Goal: Check status: Check status

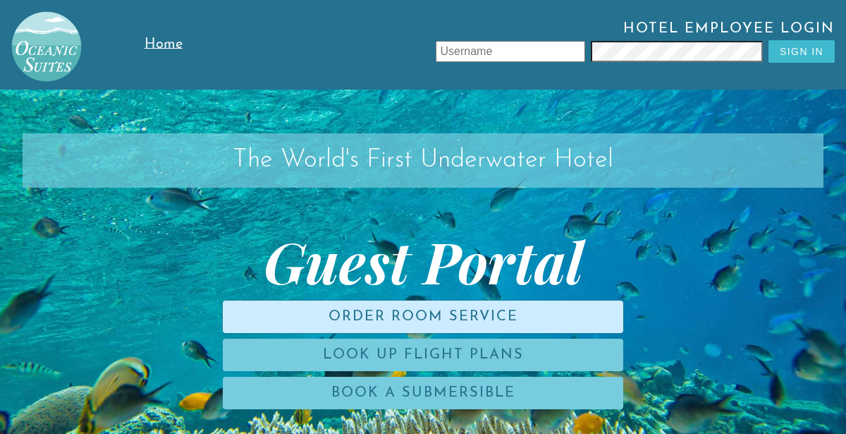
click at [485, 325] on link "Order Room Service" at bounding box center [423, 316] width 401 height 32
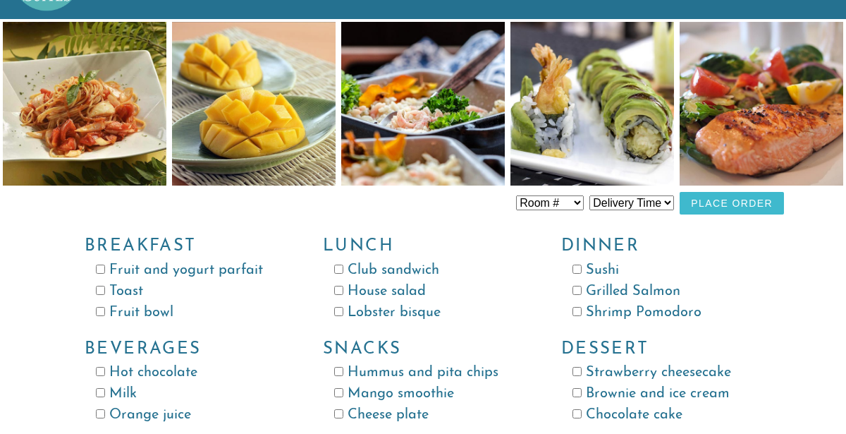
scroll to position [99, 0]
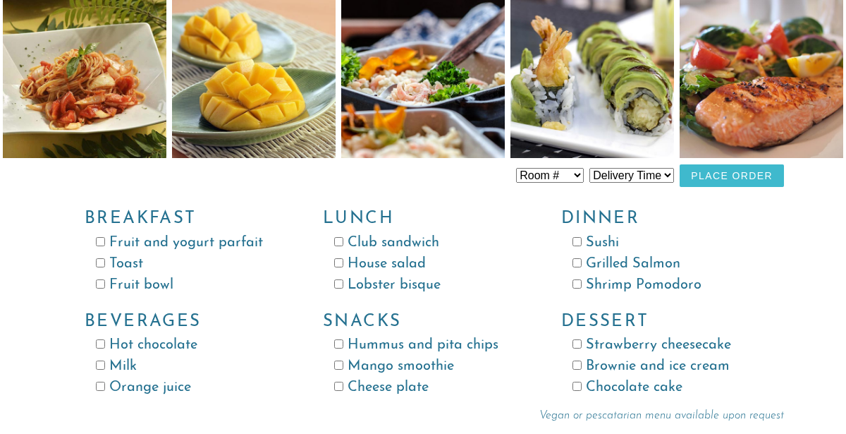
click at [635, 180] on select "Delivery Time 8:00 AM 9:00 AM 10:00 AM 11:00 AM 12:00 PM 1:00 PM 2:00 PM 3:00 P…" at bounding box center [631, 175] width 85 height 15
click at [593, 168] on select "Delivery Time 8:00 AM 9:00 AM 10:00 AM 11:00 AM 12:00 PM 1:00 PM 2:00 PM 3:00 P…" at bounding box center [631, 175] width 85 height 15
click at [584, 181] on select "Room # Room 100 Room 101 Room 102 Room 103 Room 104 Room 105 Room 106 Room 107 …" at bounding box center [550, 175] width 68 height 15
click at [654, 181] on select "Delivery Time 8:00 AM 9:00 AM 10:00 AM 11:00 AM 12:00 PM 1:00 PM 2:00 PM 3:00 P…" at bounding box center [631, 175] width 85 height 15
select select "9:00 AM"
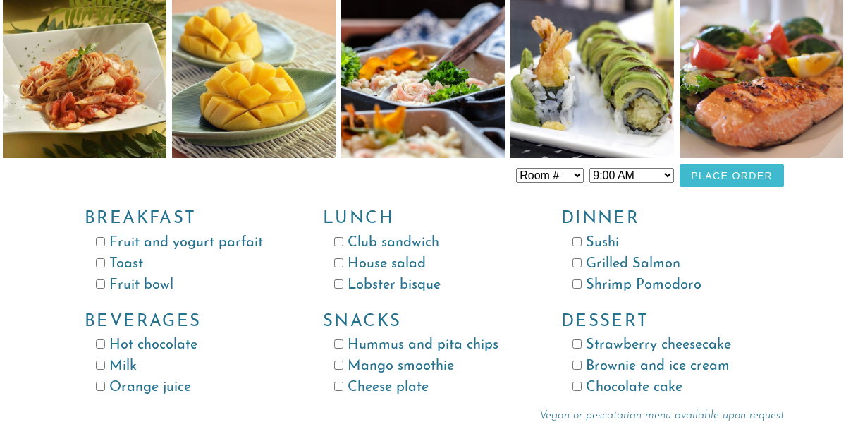
click at [593, 168] on select "Delivery Time 8:00 AM 9:00 AM 10:00 AM 11:00 AM 12:00 PM 1:00 PM 2:00 PM 3:00 P…" at bounding box center [631, 175] width 85 height 15
click at [733, 177] on button "Place Order" at bounding box center [732, 175] width 104 height 23
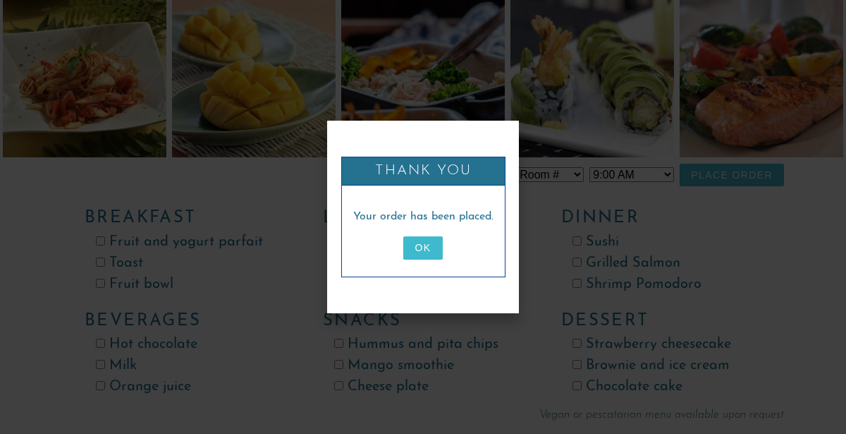
click at [436, 257] on button "OK" at bounding box center [422, 247] width 39 height 23
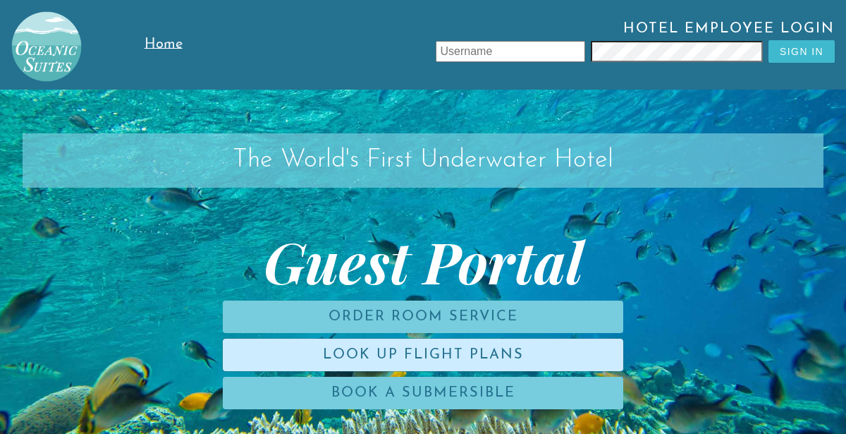
click at [503, 353] on link "Look Up Flight Plans" at bounding box center [423, 354] width 401 height 32
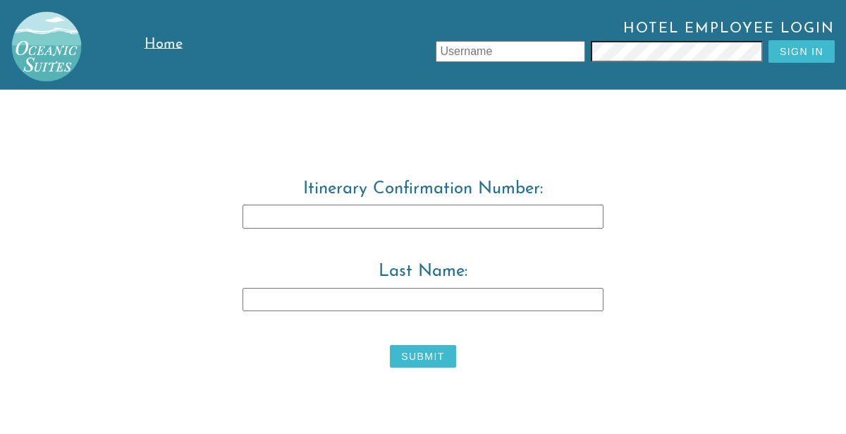
click at [522, 224] on input "Itinerary Confirmation Number:" at bounding box center [423, 216] width 361 height 24
type input "3829483"
type input "[PERSON_NAME]"
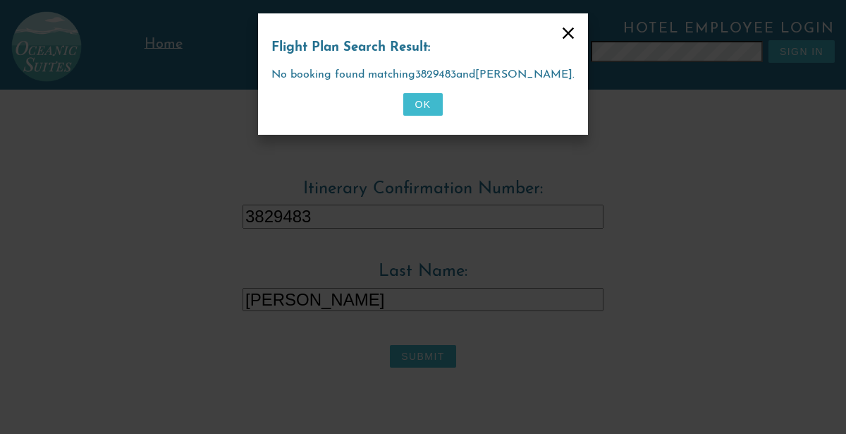
click at [426, 107] on button "OK" at bounding box center [422, 104] width 39 height 23
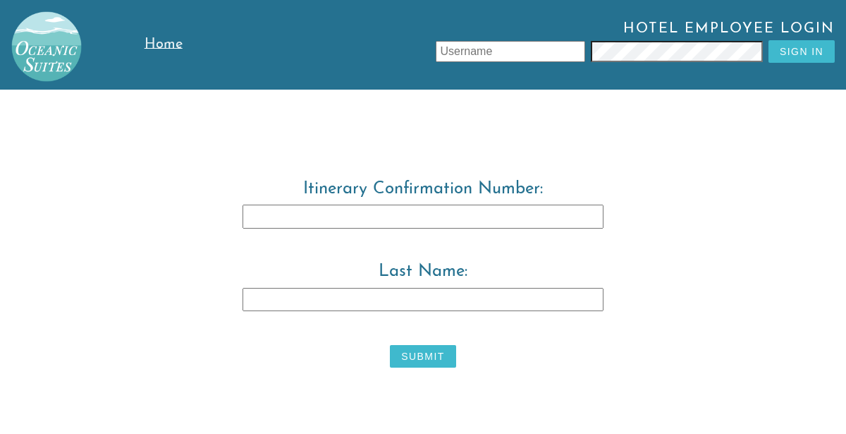
click at [478, 221] on input "Itinerary Confirmation Number:" at bounding box center [423, 216] width 361 height 24
type input "3829483"
click at [556, 305] on input "Last Name:" at bounding box center [423, 300] width 361 height 24
type input "r"
type input "[PERSON_NAME]"
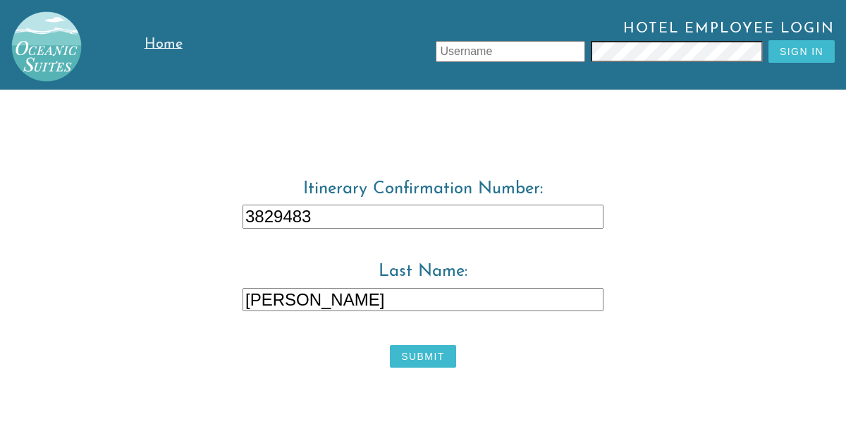
click at [438, 365] on button "Submit" at bounding box center [423, 356] width 66 height 23
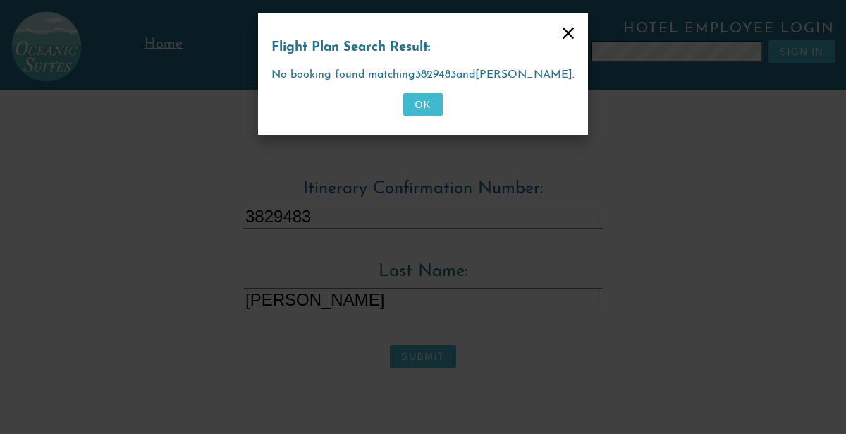
click at [438, 111] on button "OK" at bounding box center [422, 104] width 39 height 23
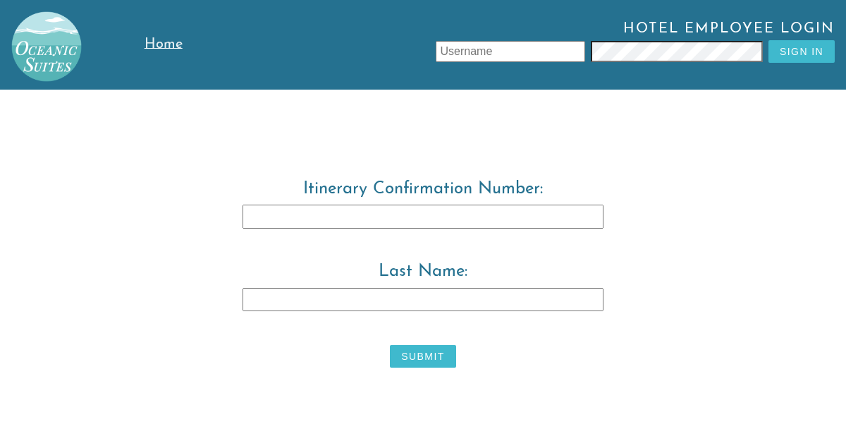
click at [446, 221] on input "Itinerary Confirmation Number:" at bounding box center [423, 216] width 361 height 24
type input "3829483"
type input "warwick"
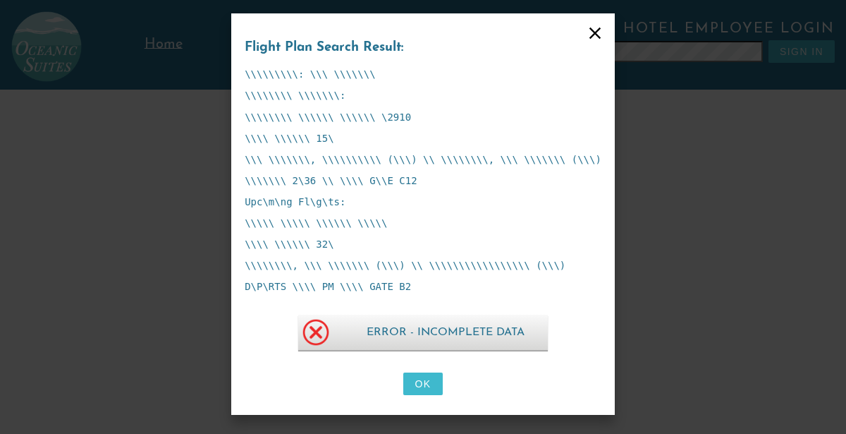
click at [438, 384] on button "OK" at bounding box center [422, 383] width 39 height 23
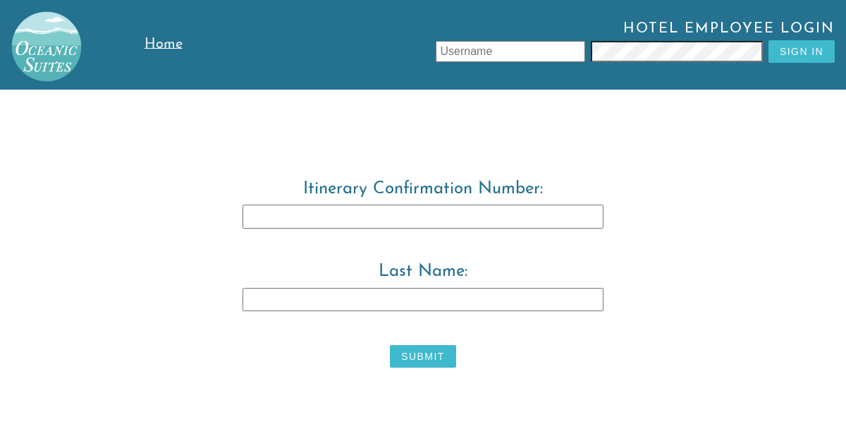
click at [169, 44] on span "Home" at bounding box center [164, 44] width 38 height 14
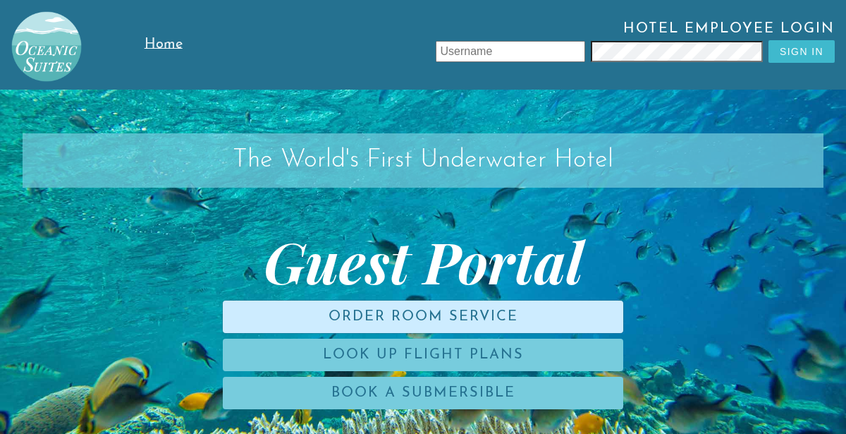
click at [499, 311] on link "Order Room Service" at bounding box center [423, 316] width 401 height 32
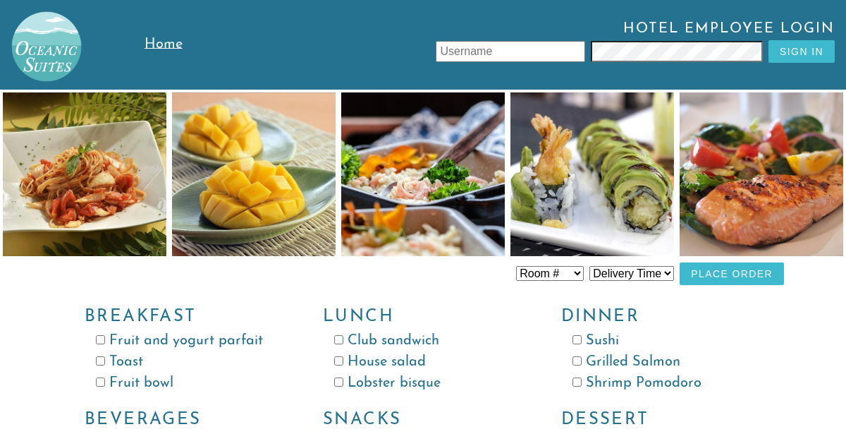
click at [570, 277] on select "Room # Room 100 Room 101 Room 102 Room 103 Room 104 Room 105 Room 106 Room 107 …" at bounding box center [550, 273] width 68 height 15
click at [512, 347] on label "Club sandwich" at bounding box center [425, 340] width 182 height 21
click at [343, 344] on input "Club sandwich" at bounding box center [338, 339] width 9 height 9
click at [414, 337] on label "Club sandwich" at bounding box center [425, 340] width 182 height 21
click at [343, 337] on input "Club sandwich" at bounding box center [338, 339] width 9 height 9
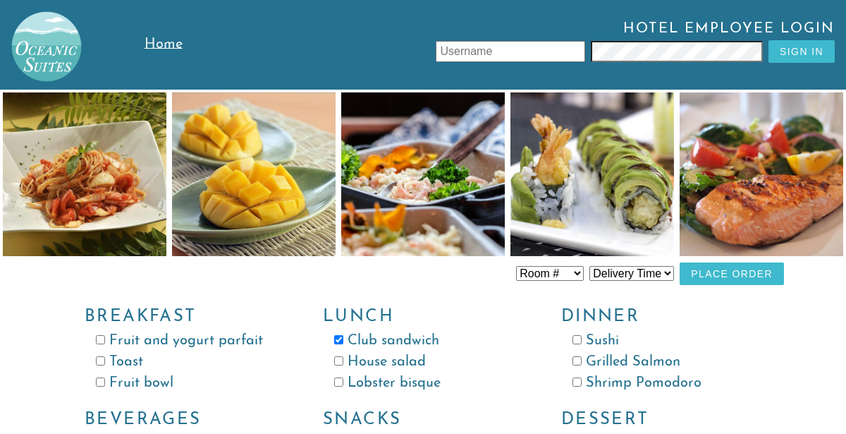
checkbox input "false"
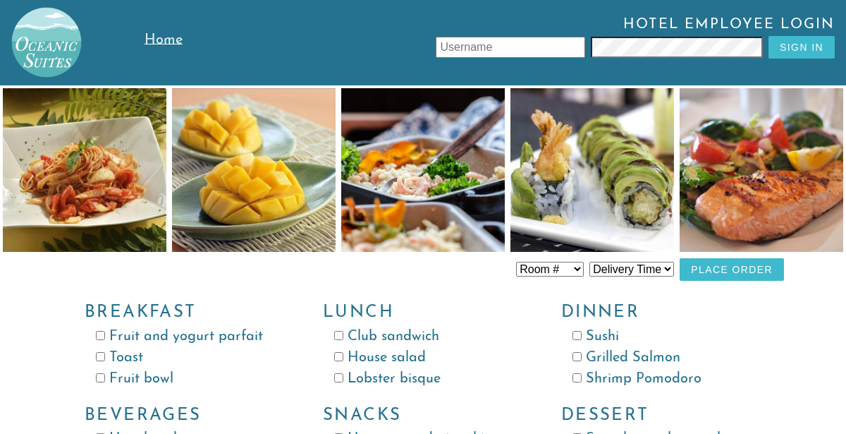
scroll to position [4, 0]
click at [658, 272] on select "Delivery Time 8:00 AM 9:00 AM 10:00 AM 11:00 AM 12:00 PM 1:00 PM 2:00 PM 3:00 P…" at bounding box center [631, 269] width 85 height 15
select select "9:00 AM"
click at [593, 262] on select "Delivery Time 8:00 AM 9:00 AM 10:00 AM 11:00 AM 12:00 PM 1:00 PM 2:00 PM 3:00 P…" at bounding box center [631, 269] width 85 height 15
click at [564, 269] on select "Room # Room 100 Room 101 Room 102 Room 103 Room 104 Room 105 Room 106 Room 107 …" at bounding box center [550, 269] width 68 height 15
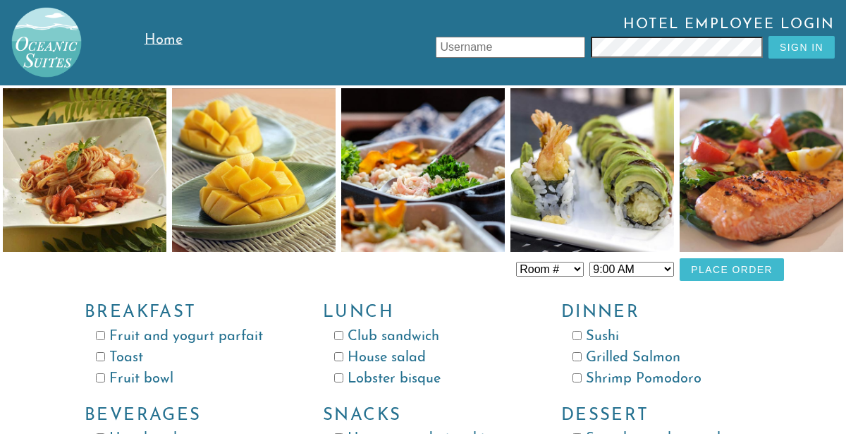
click at [750, 347] on label "Grilled Salmon" at bounding box center [664, 357] width 182 height 21
click at [582, 352] on input "Grilled Salmon" at bounding box center [577, 356] width 9 height 9
click at [638, 355] on label "Grilled Salmon" at bounding box center [664, 357] width 182 height 21
click at [582, 355] on input "Grilled Salmon" at bounding box center [577, 356] width 9 height 9
checkbox input "false"
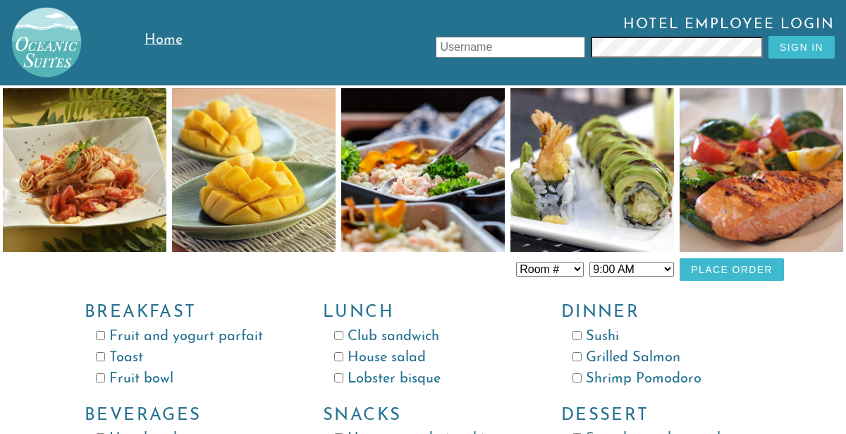
click at [102, 377] on input "Fruit bowl" at bounding box center [100, 377] width 9 height 9
checkbox input "true"
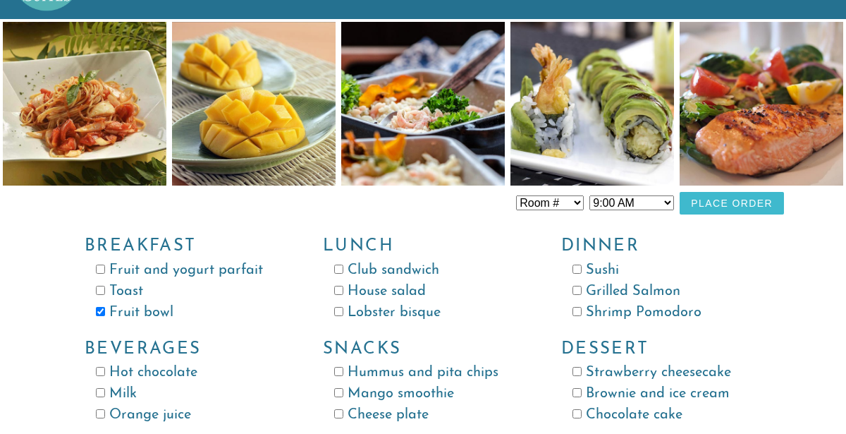
scroll to position [99, 0]
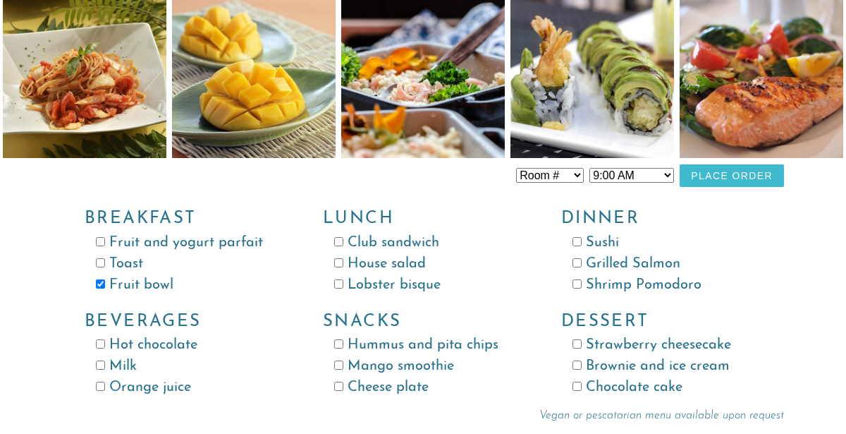
click at [102, 262] on input "Toast" at bounding box center [100, 262] width 9 height 9
checkbox input "true"
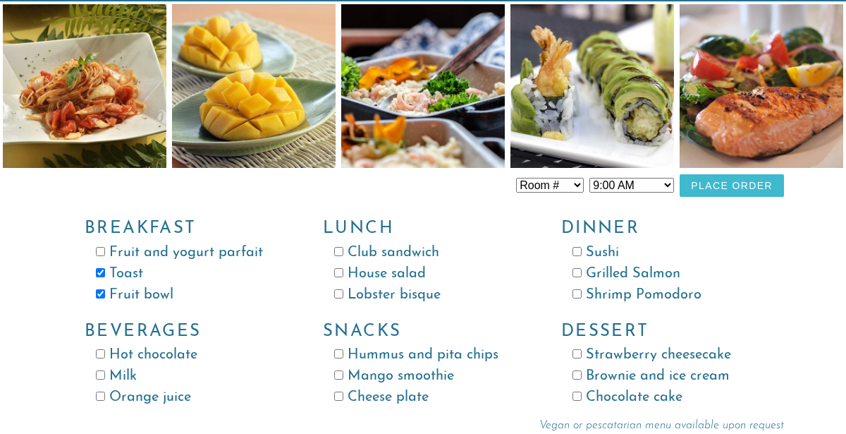
scroll to position [87, 0]
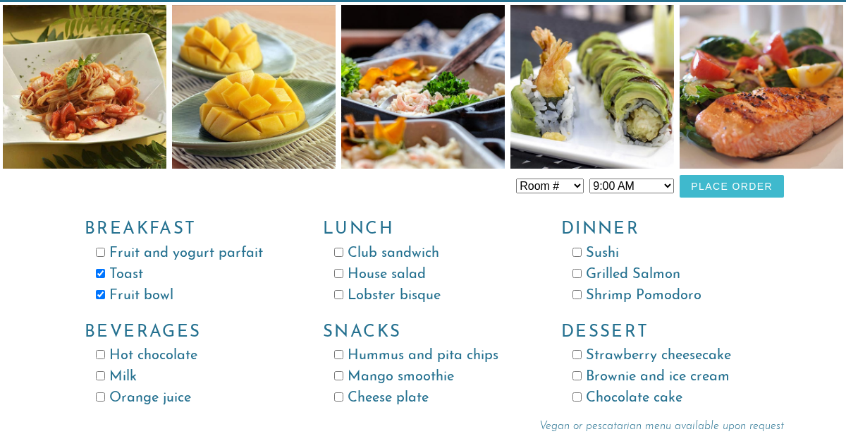
click at [100, 398] on input "Orange juice" at bounding box center [100, 396] width 9 height 9
click at [100, 396] on input "Orange juice" at bounding box center [100, 396] width 9 height 9
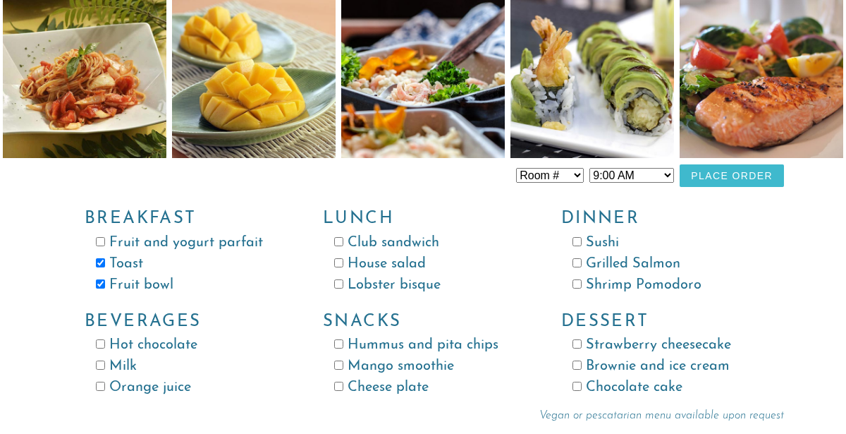
click at [114, 378] on label "Orange juice" at bounding box center [187, 387] width 182 height 21
click at [105, 381] on input "Orange juice" at bounding box center [100, 385] width 9 height 9
checkbox input "true"
click at [759, 175] on button "Place Order" at bounding box center [732, 175] width 104 height 23
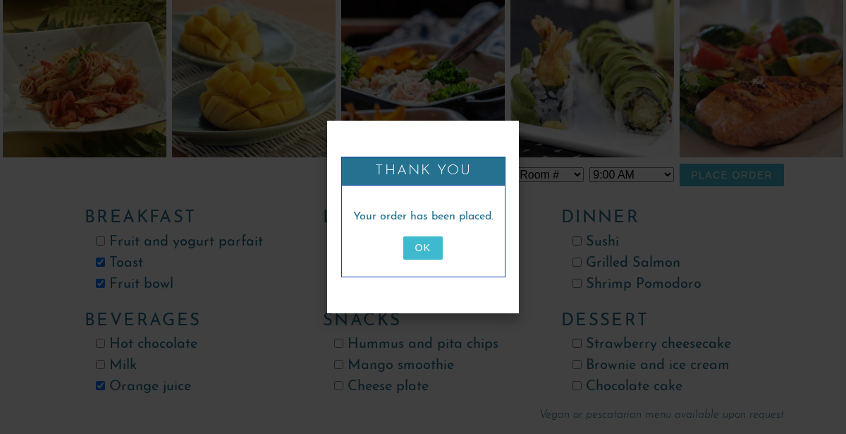
scroll to position [0, 0]
click at [422, 252] on button "OK" at bounding box center [422, 247] width 39 height 23
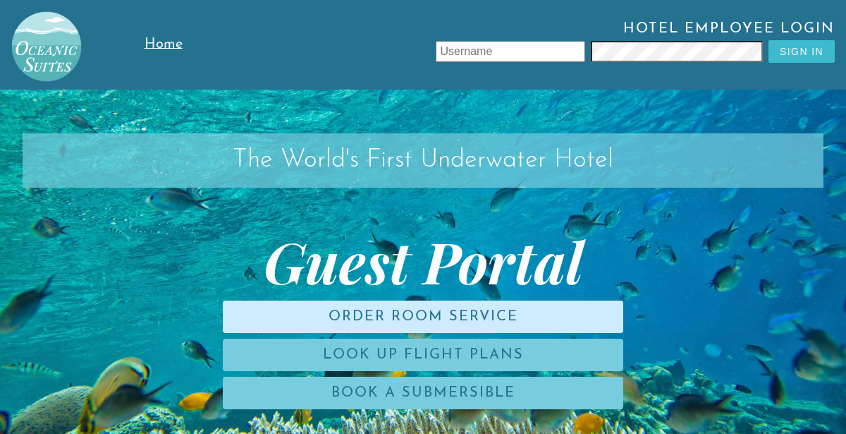
click at [256, 315] on link "Order Room Service" at bounding box center [423, 316] width 401 height 32
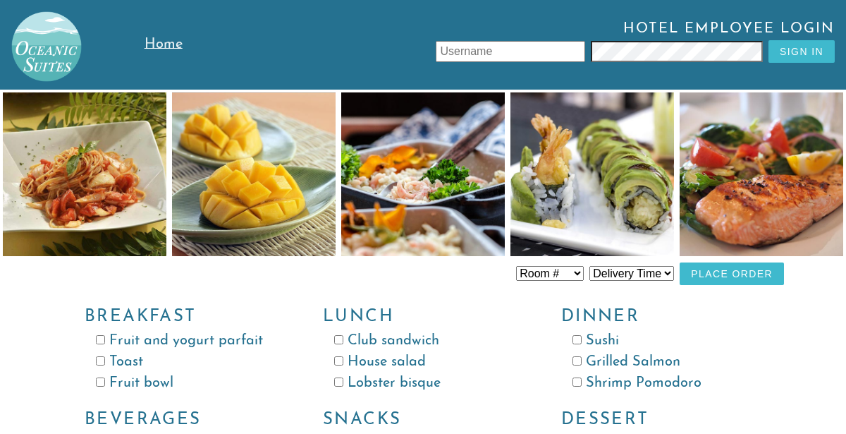
click at [436, 54] on input "text" at bounding box center [510, 51] width 149 height 21
type input "[PERSON_NAME]"
click at [803, 50] on button "Sign In" at bounding box center [802, 51] width 66 height 23
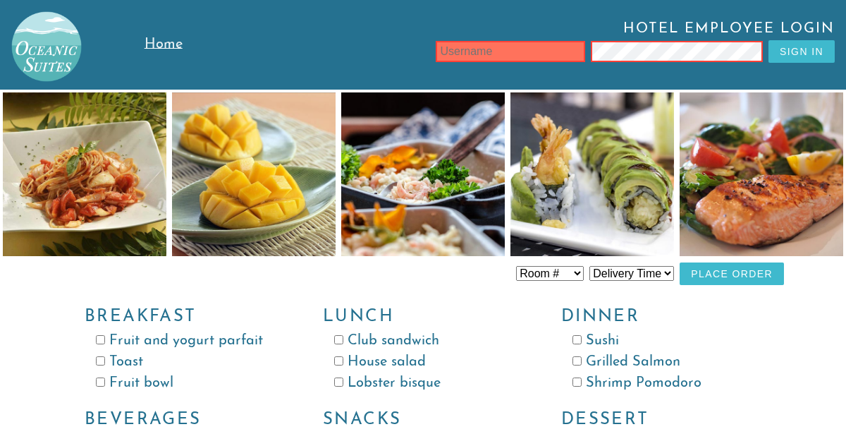
click at [475, 54] on input "text" at bounding box center [510, 51] width 149 height 21
type input "[PERSON_NAME]"
click at [790, 58] on button "Sign In" at bounding box center [802, 51] width 66 height 23
click at [448, 49] on input "text" at bounding box center [510, 51] width 149 height 21
type input "[PERSON_NAME]"
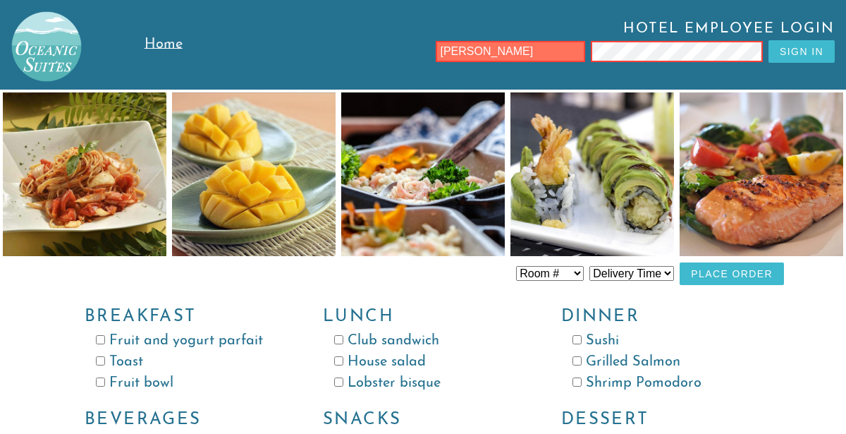
click at [790, 60] on button "Sign In" at bounding box center [802, 51] width 66 height 23
click at [455, 57] on input "text" at bounding box center [510, 51] width 149 height 21
type input "michealross"
click at [792, 52] on button "Sign In" at bounding box center [802, 51] width 66 height 23
click at [465, 80] on div "Hotel Employee Login Sign In" at bounding box center [529, 45] width 635 height 90
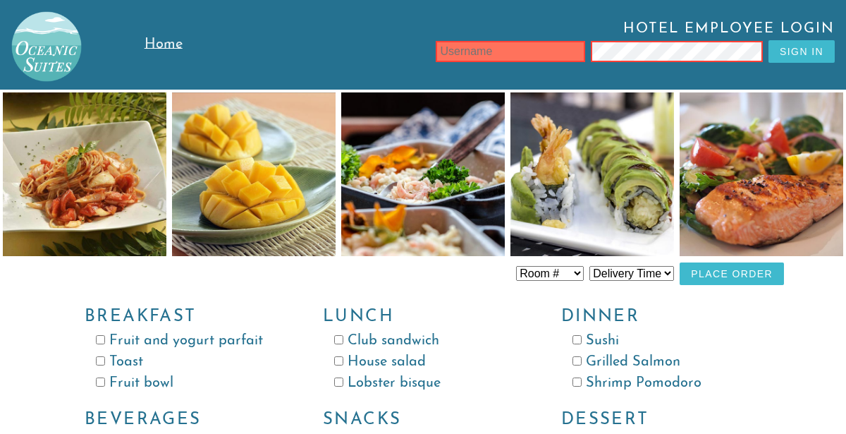
click at [479, 56] on input "text" at bounding box center [510, 51] width 149 height 21
type input "rossm"
click at [799, 58] on button "Sign In" at bounding box center [802, 51] width 66 height 23
click at [438, 57] on input "text" at bounding box center [510, 51] width 149 height 21
type input "[PERSON_NAME]"
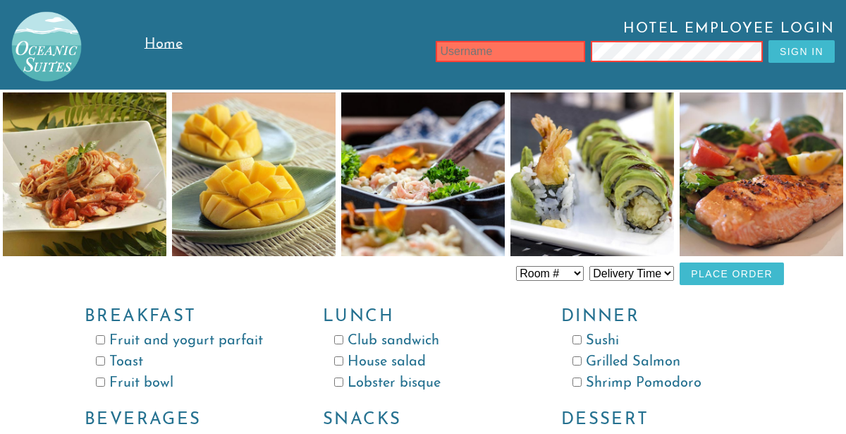
click at [539, 55] on input "text" at bounding box center [510, 51] width 149 height 21
type input "MichaelRoss"
click at [494, 75] on div "Hotel Employee Login Sign In" at bounding box center [529, 45] width 635 height 90
click at [504, 56] on input "text" at bounding box center [510, 51] width 149 height 21
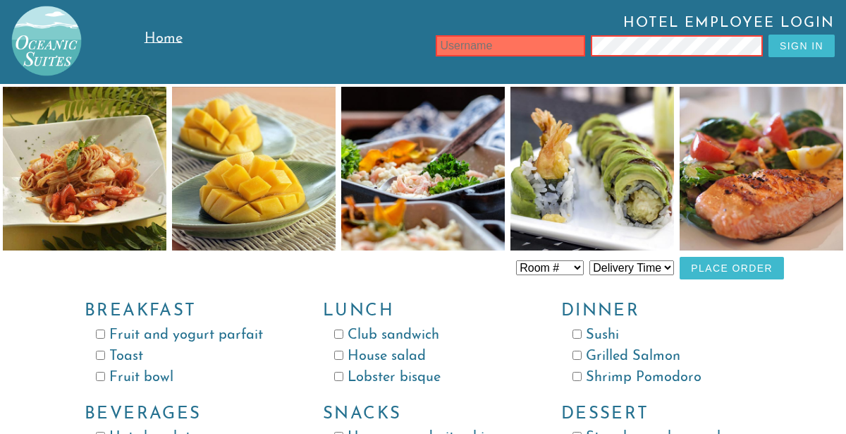
click at [162, 47] on link "Home" at bounding box center [178, 39] width 67 height 90
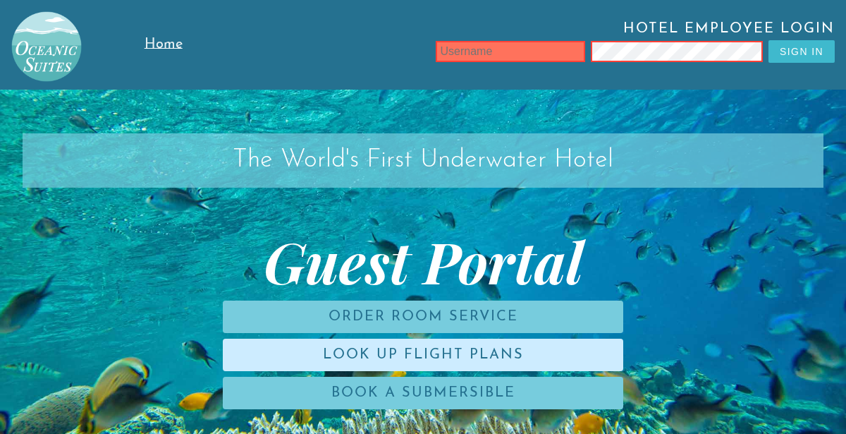
click at [323, 350] on link "Look Up Flight Plans" at bounding box center [423, 354] width 401 height 32
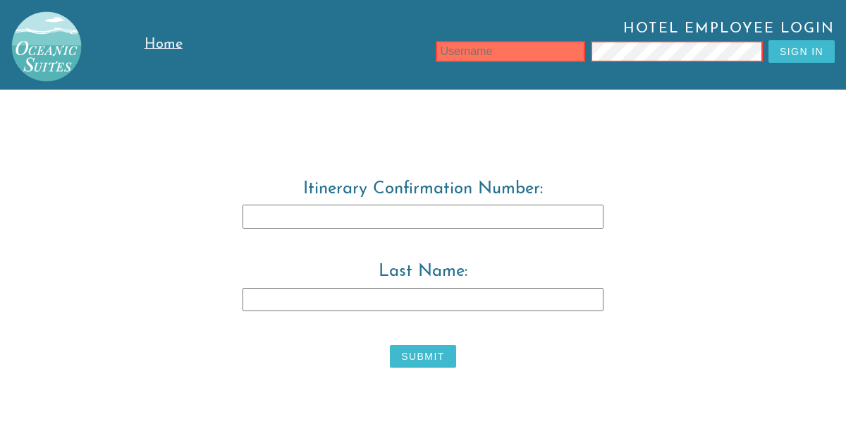
click at [314, 289] on input "Last Name:" at bounding box center [423, 300] width 361 height 24
type input "[PERSON_NAME]"
click at [432, 360] on button "Submit" at bounding box center [423, 356] width 66 height 23
click at [348, 216] on input "Itinerary Confirmation Number:" at bounding box center [423, 216] width 361 height 24
type input "3829483"
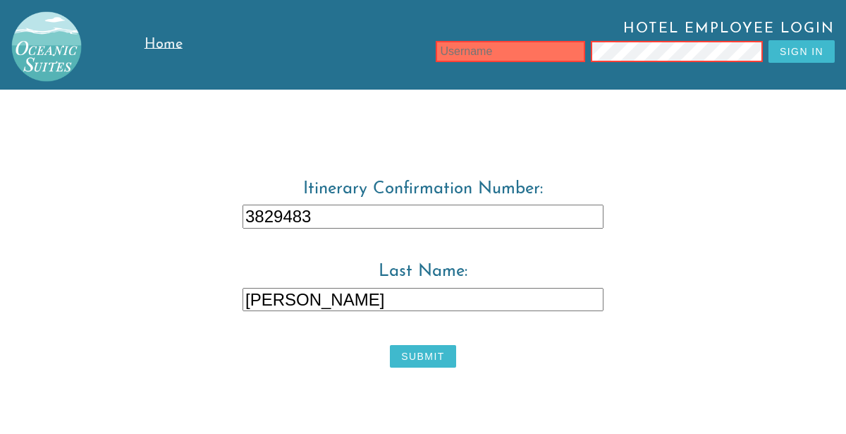
click at [433, 357] on button "Submit" at bounding box center [423, 356] width 66 height 23
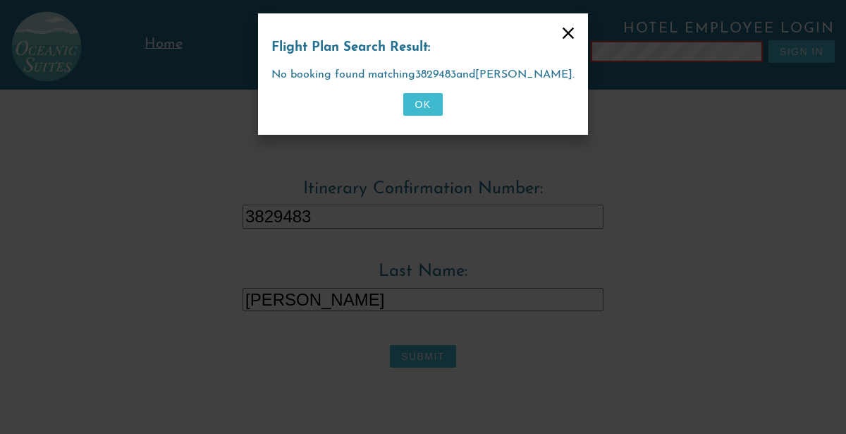
click at [423, 101] on button "OK" at bounding box center [422, 104] width 39 height 23
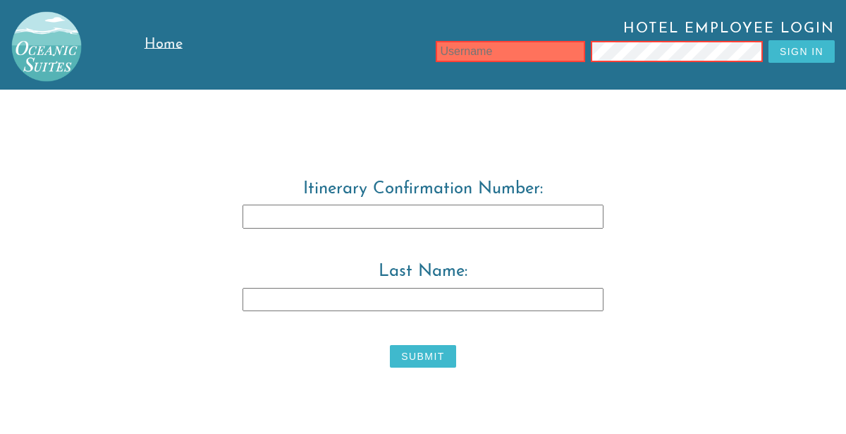
click at [276, 214] on input "Itinerary Confirmation Number:" at bounding box center [423, 216] width 361 height 24
type input "3829483"
click at [325, 305] on input "Last Name:" at bounding box center [423, 300] width 361 height 24
type input "Warwick"
click at [416, 358] on button "Submit" at bounding box center [423, 356] width 66 height 23
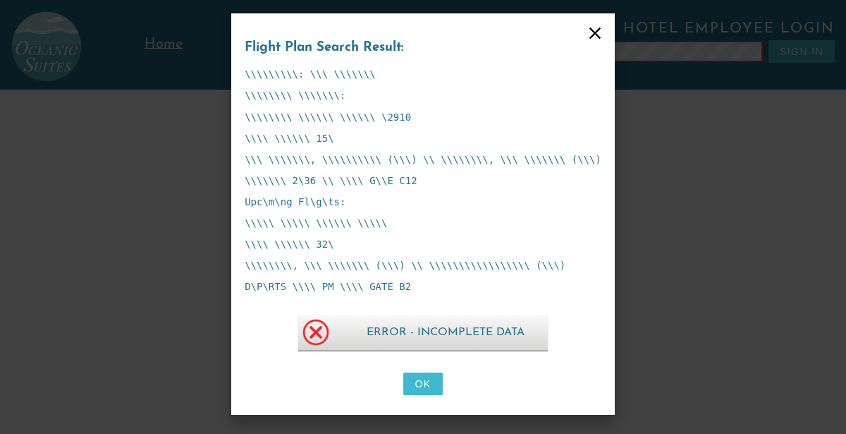
click at [427, 391] on button "OK" at bounding box center [422, 383] width 39 height 23
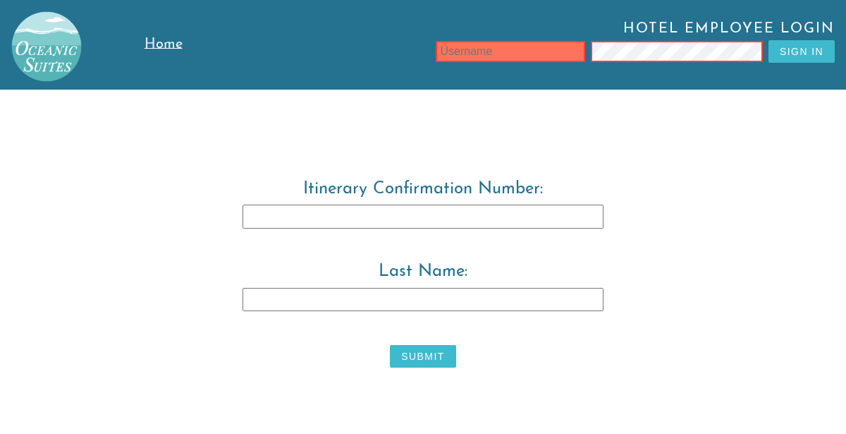
click at [168, 47] on span "Home" at bounding box center [164, 44] width 38 height 14
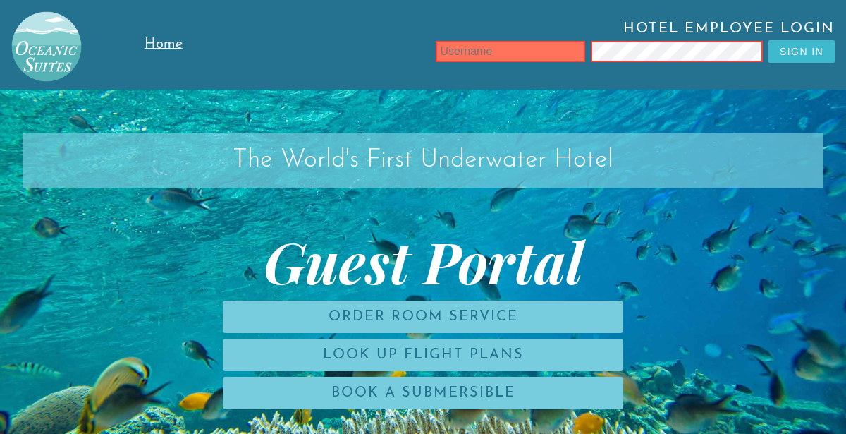
click at [506, 56] on input "text" at bounding box center [510, 51] width 149 height 21
type input "Warwick"
type input "w"
type input "warwick"
click at [447, 61] on input "text" at bounding box center [510, 51] width 149 height 21
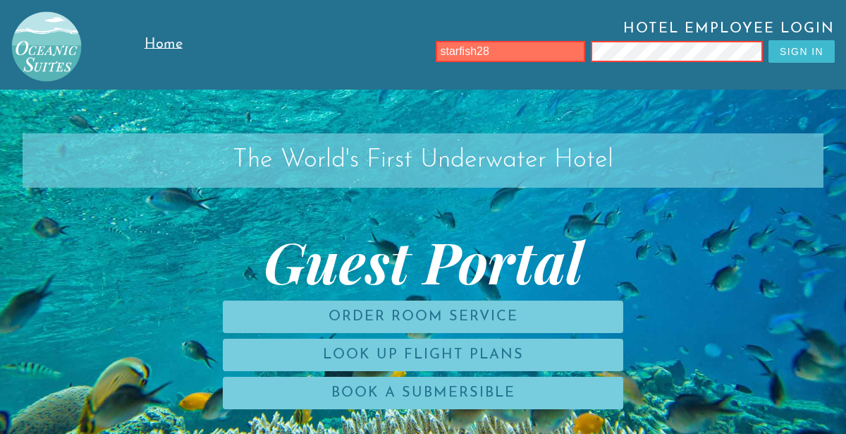
type input "starfish28"
click at [802, 52] on button "Sign In" at bounding box center [802, 51] width 66 height 23
click at [473, 57] on input "text" at bounding box center [510, 51] width 149 height 21
type input "starfish28"
click at [809, 60] on button "Sign In" at bounding box center [802, 51] width 66 height 23
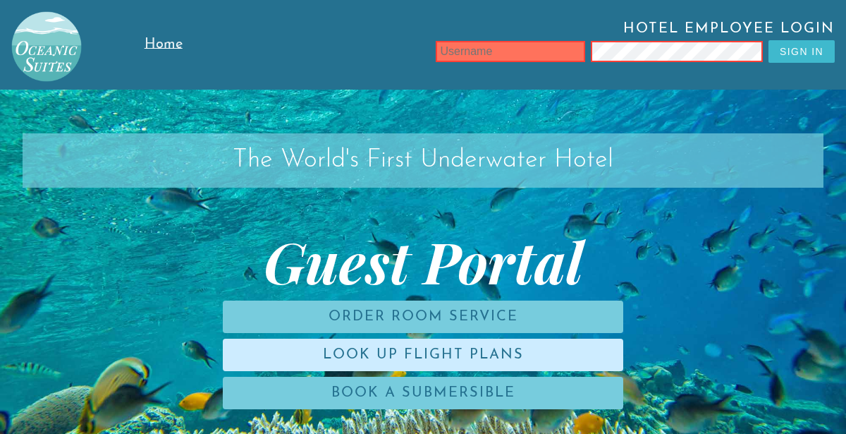
click at [423, 358] on link "Look Up Flight Plans" at bounding box center [423, 354] width 401 height 32
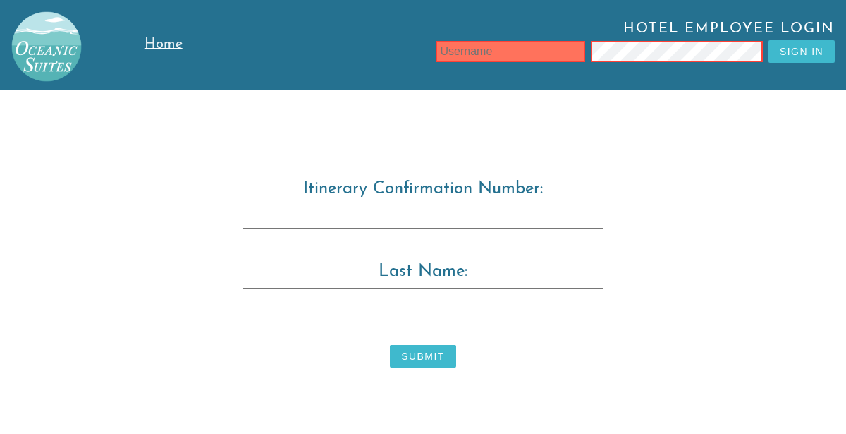
click at [496, 216] on input "Itinerary Confirmation Number:" at bounding box center [423, 216] width 361 height 24
type input "3829483"
type input "Warwick"
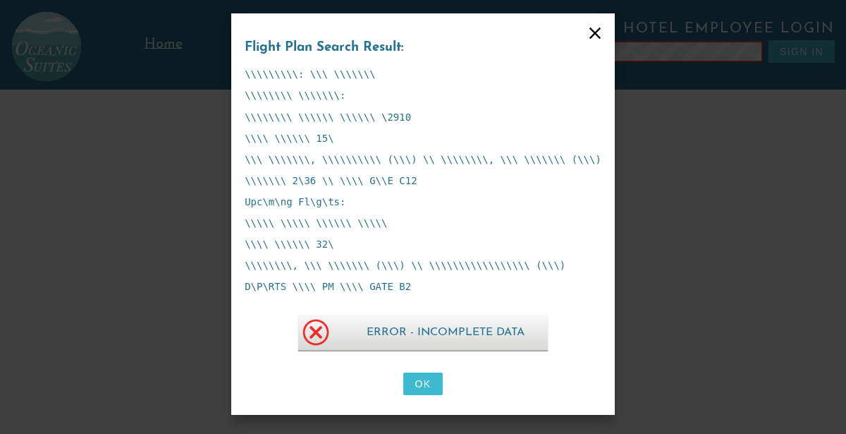
click at [383, 326] on span "Error - Incomplete Data" at bounding box center [446, 331] width 204 height 35
click at [300, 344] on img at bounding box center [315, 331] width 35 height 35
click at [431, 374] on button "OK" at bounding box center [422, 383] width 39 height 23
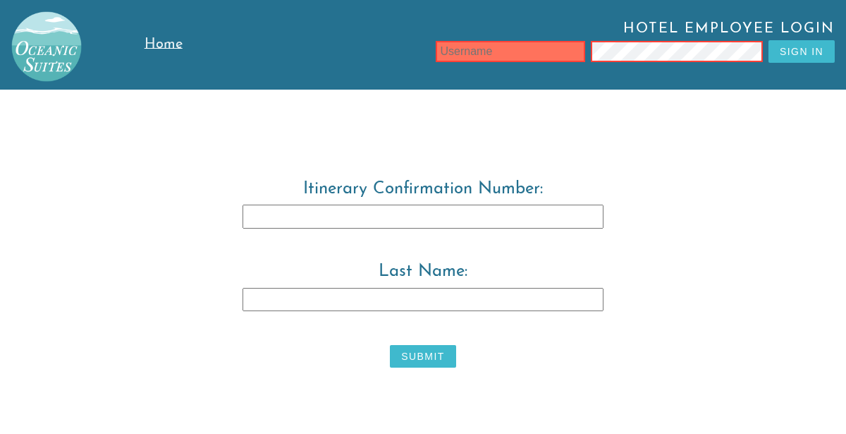
click at [540, 78] on div "Hotel Employee Login Sign In" at bounding box center [529, 45] width 635 height 90
click at [521, 56] on input "text" at bounding box center [510, 51] width 149 height 21
type input "STARFISH28"
click at [809, 51] on button "Sign In" at bounding box center [802, 51] width 66 height 23
